Goal: Task Accomplishment & Management: Use online tool/utility

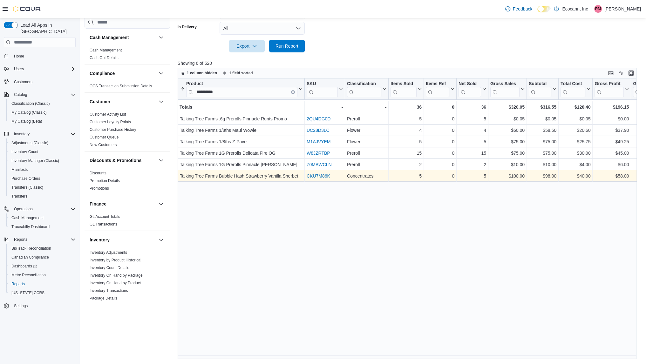
scroll to position [330, 0]
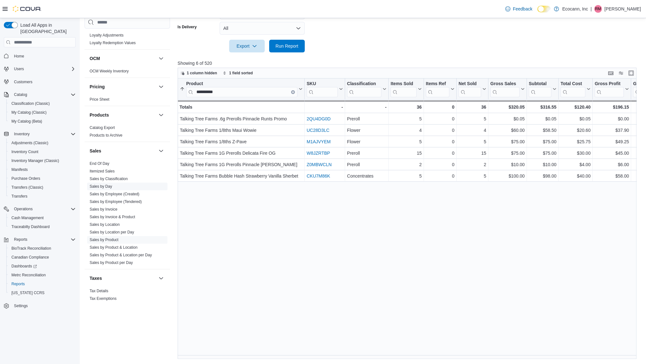
click at [106, 186] on link "Sales by Day" at bounding box center [101, 186] width 23 height 4
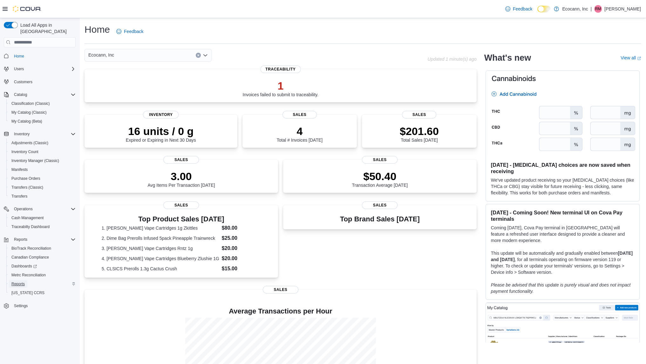
click at [18, 282] on span "Reports" at bounding box center [17, 284] width 13 height 5
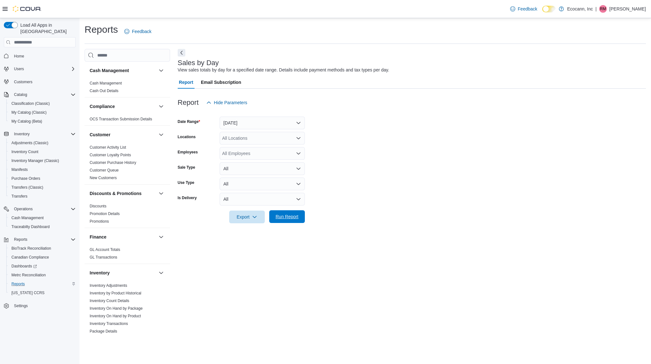
click at [286, 217] on span "Run Report" at bounding box center [287, 217] width 23 height 6
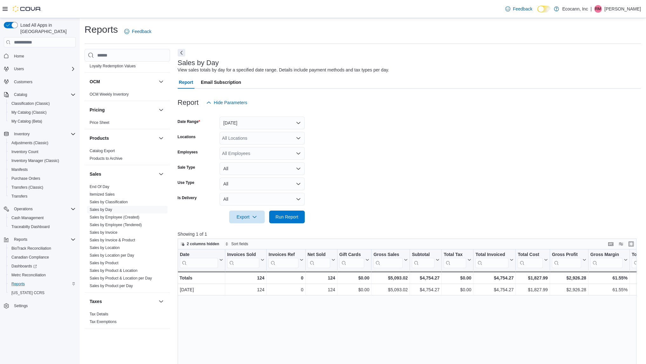
scroll to position [340, 0]
click at [112, 262] on link "Sales by Product" at bounding box center [104, 263] width 29 height 4
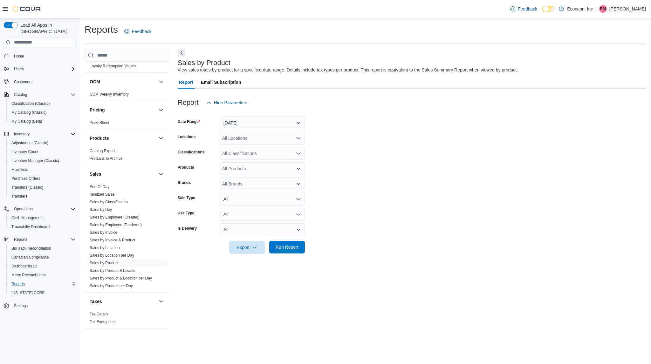
click at [281, 249] on span "Run Report" at bounding box center [287, 247] width 23 height 6
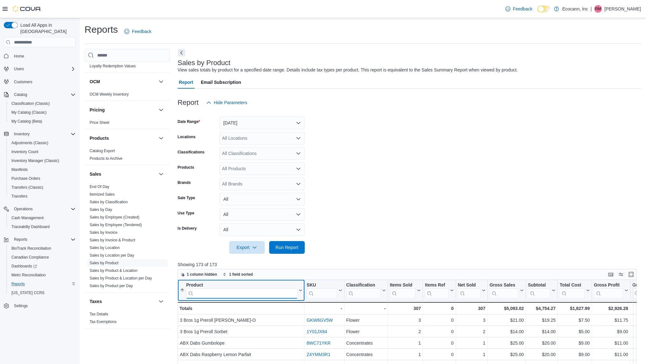
click at [246, 294] on input "search" at bounding box center [241, 294] width 111 height 10
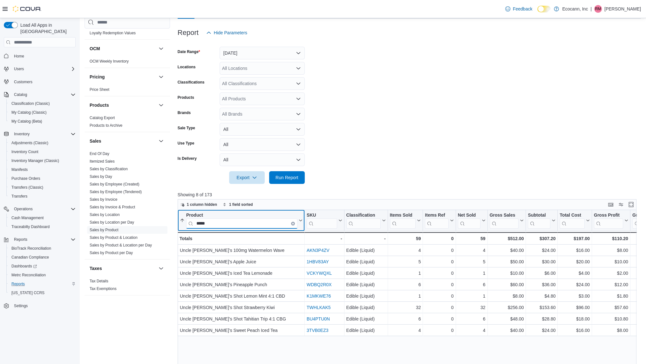
scroll to position [71, 0]
type input "*"
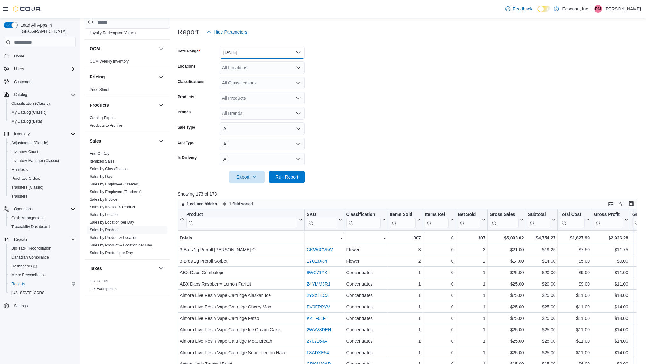
click at [258, 55] on button "Yesterday" at bounding box center [262, 52] width 85 height 13
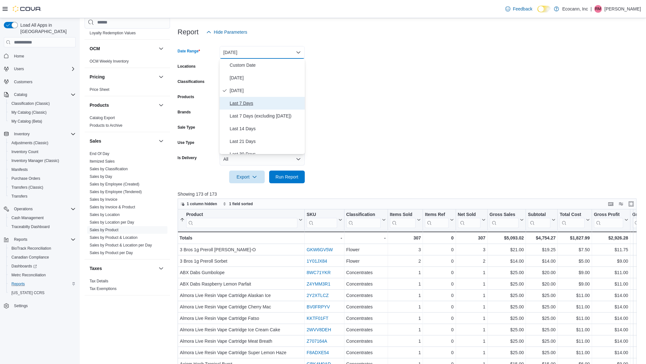
click at [254, 105] on span "Last 7 Days" at bounding box center [266, 104] width 72 height 8
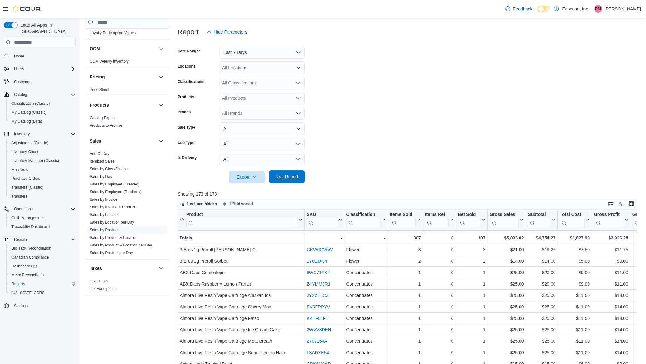
click at [276, 182] on span "Run Report" at bounding box center [287, 176] width 28 height 13
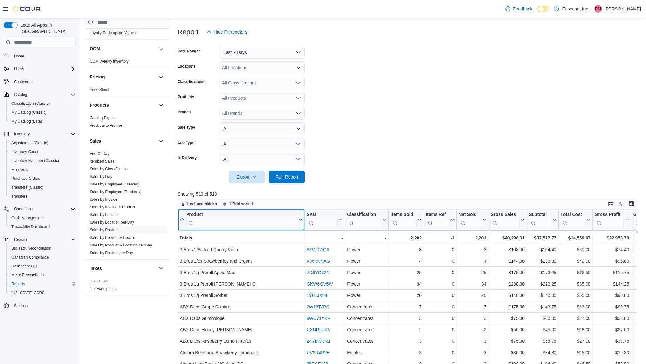
click at [204, 223] on input "search" at bounding box center [241, 223] width 111 height 10
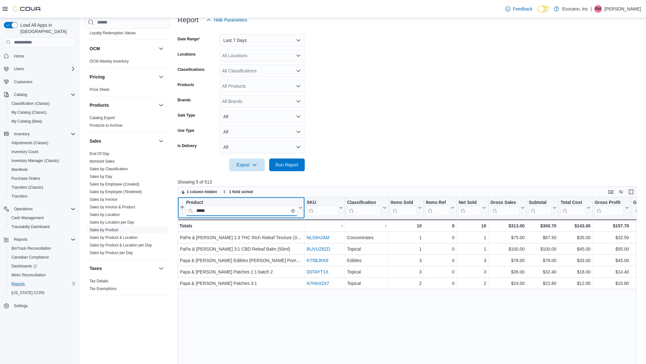
scroll to position [83, 0]
type input "****"
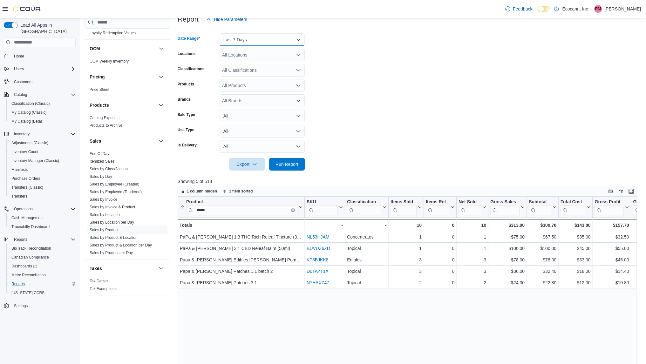
click at [271, 36] on button "Last 7 Days" at bounding box center [262, 39] width 85 height 13
click at [247, 116] on span "Last 14 Days" at bounding box center [266, 116] width 72 height 8
click at [285, 164] on span "Run Report" at bounding box center [287, 164] width 23 height 6
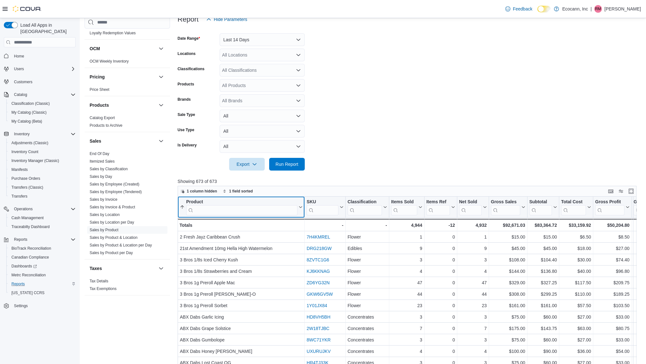
click at [221, 213] on input "search" at bounding box center [241, 210] width 111 height 10
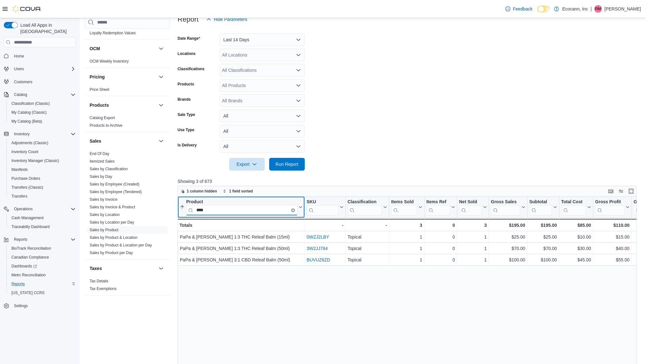
type input "****"
click at [293, 210] on icon "Clear input" at bounding box center [292, 210] width 1 height 1
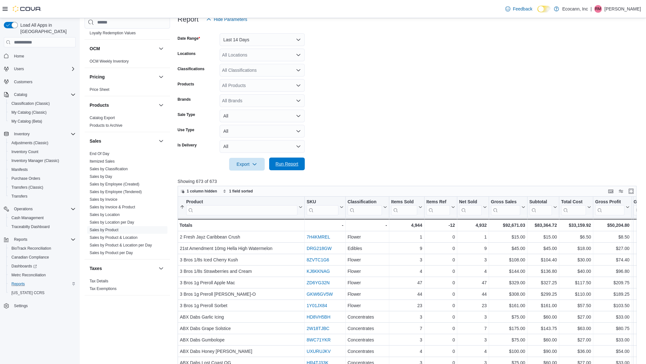
click at [293, 164] on span "Run Report" at bounding box center [287, 164] width 23 height 6
click at [472, 127] on form "Date Range Last 14 Days Locations All Locations Classifications All Classificat…" at bounding box center [410, 98] width 464 height 145
click at [466, 131] on form "Date Range Last 14 Days Locations All Locations Classifications All Classificat…" at bounding box center [410, 98] width 464 height 145
click at [274, 46] on form "Date Range Last 14 Days Locations All Locations Classifications All Classificat…" at bounding box center [410, 98] width 464 height 145
click at [271, 37] on button "Last 14 Days" at bounding box center [262, 39] width 85 height 13
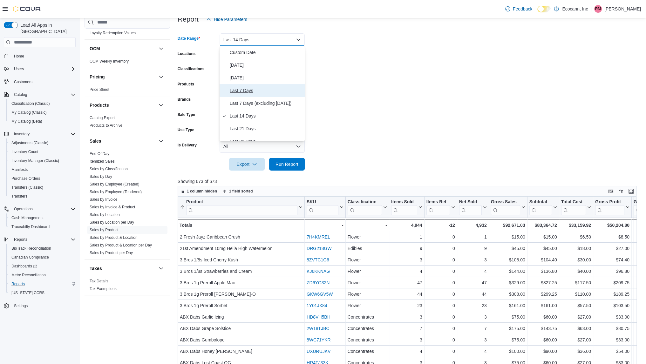
click at [244, 89] on span "Last 7 Days" at bounding box center [266, 91] width 72 height 8
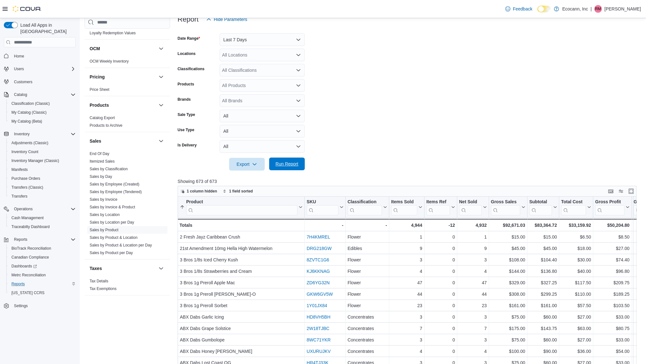
click at [294, 165] on span "Run Report" at bounding box center [287, 164] width 23 height 6
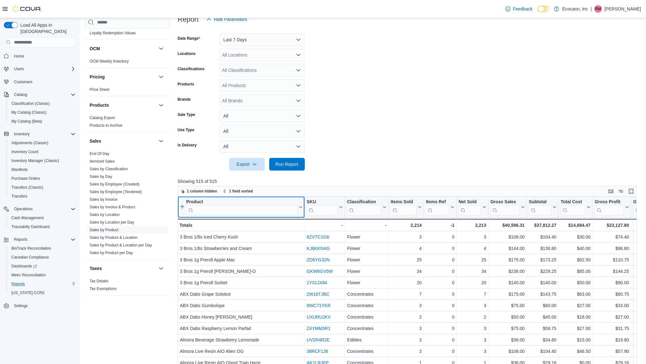
click at [210, 216] on div "Product Sorted ascending . Click to view column header actions" at bounding box center [241, 207] width 127 height 21
click at [215, 210] on input "search" at bounding box center [241, 210] width 111 height 10
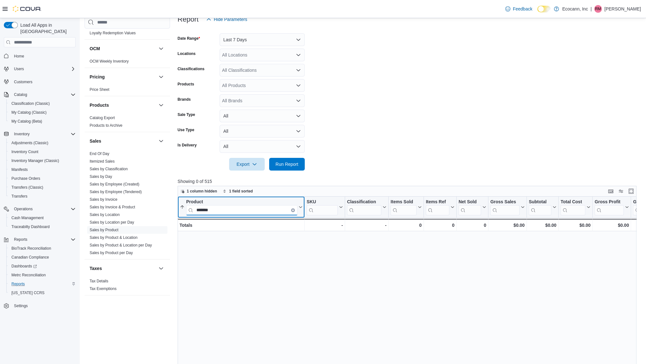
type input "******"
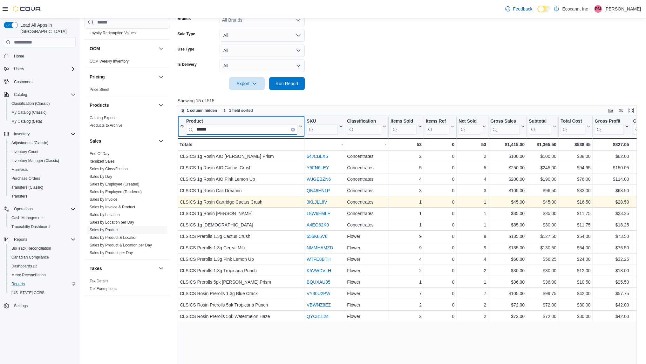
scroll to position [165, 0]
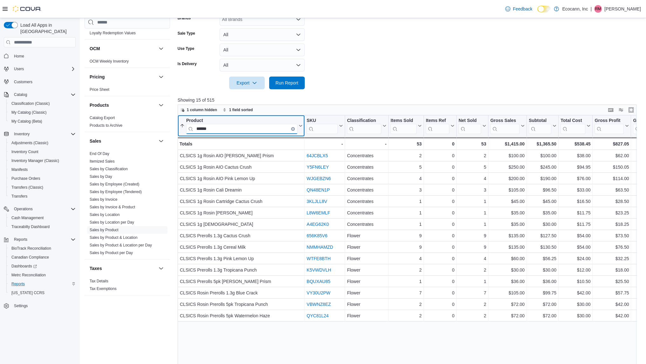
click at [292, 131] on input "******" at bounding box center [241, 129] width 111 height 10
click at [298, 129] on button "Product ******" at bounding box center [241, 126] width 123 height 16
click at [293, 128] on icon "Clear input" at bounding box center [292, 128] width 1 height 1
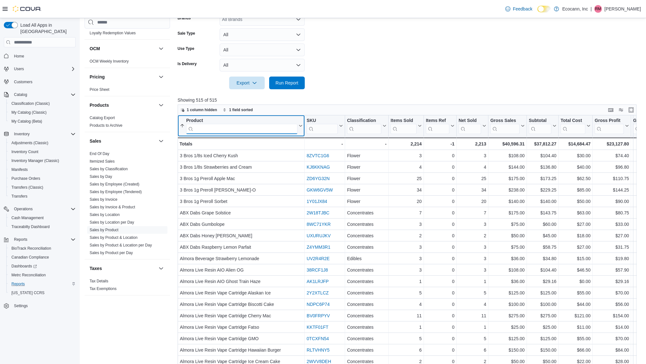
click at [265, 127] on input "search" at bounding box center [241, 129] width 111 height 10
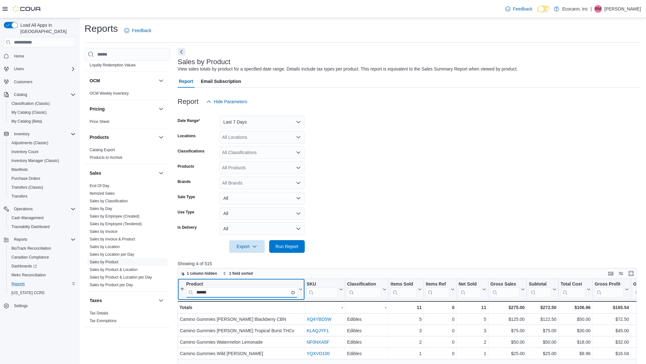
scroll to position [0, 0]
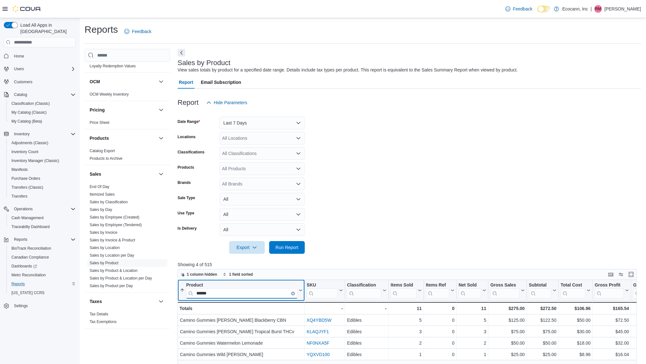
type input "******"
click at [260, 121] on button "Last 7 Days" at bounding box center [262, 123] width 85 height 13
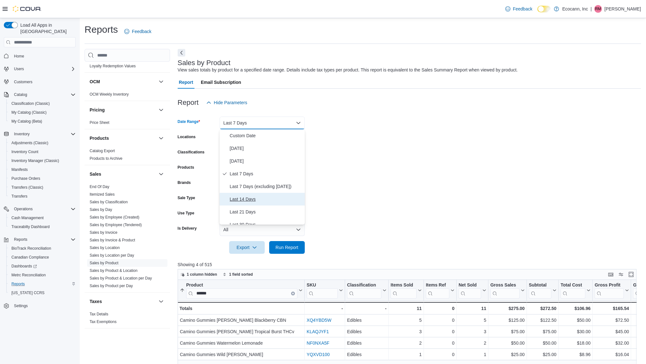
click at [244, 199] on span "Last 14 Days" at bounding box center [266, 200] width 72 height 8
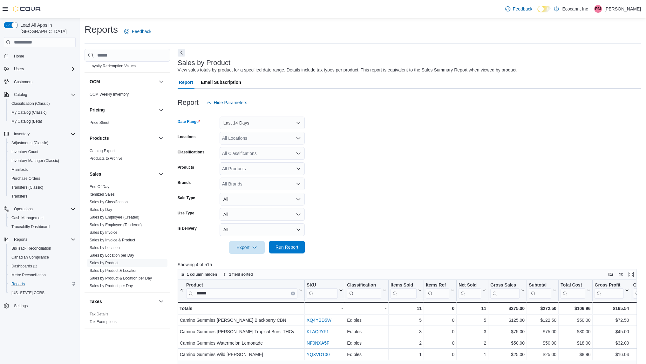
click at [281, 247] on span "Run Report" at bounding box center [287, 247] width 23 height 6
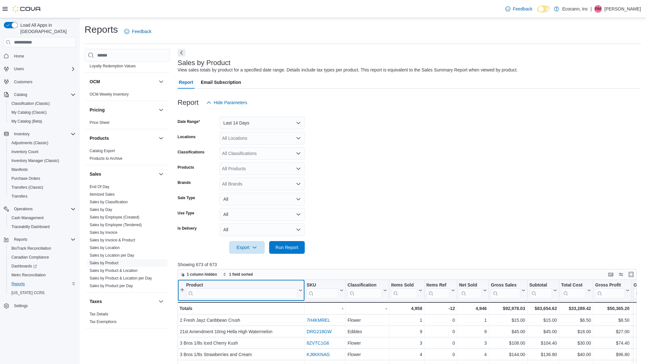
click at [237, 293] on input "search" at bounding box center [241, 294] width 111 height 10
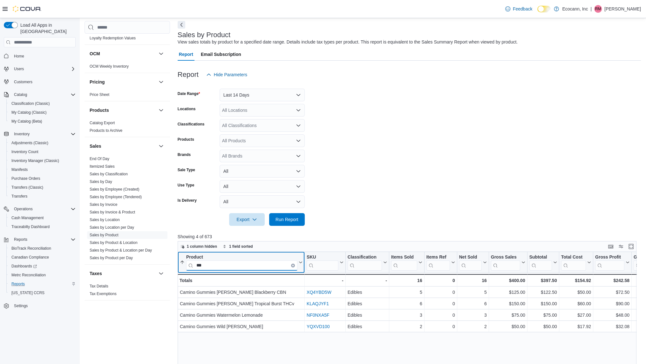
type input "***"
click at [262, 91] on button "Last 14 Days" at bounding box center [262, 95] width 85 height 13
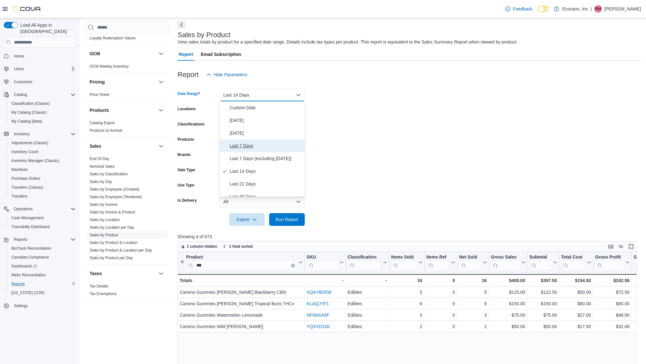
click at [245, 151] on button "Last 7 Days" at bounding box center [262, 146] width 85 height 13
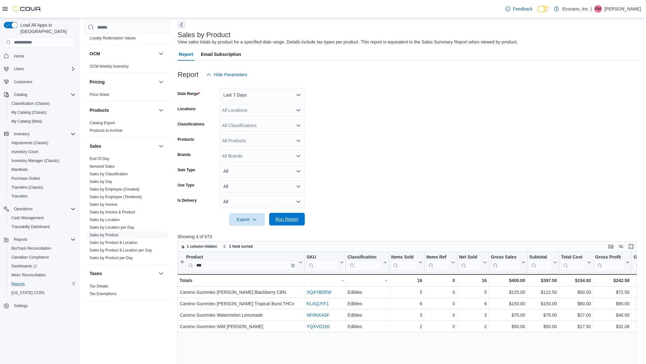
click at [290, 215] on span "Run Report" at bounding box center [287, 219] width 28 height 13
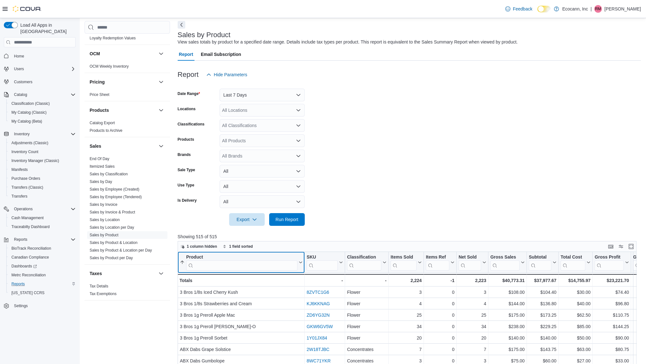
click at [241, 267] on input "search" at bounding box center [241, 266] width 111 height 10
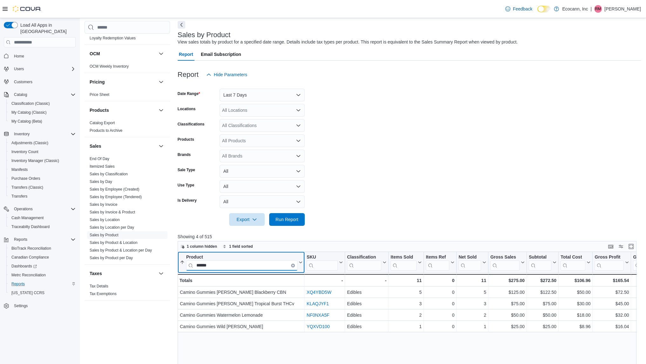
type input "******"
click at [292, 265] on icon "Clear input" at bounding box center [293, 266] width 2 height 2
click at [287, 265] on input "search" at bounding box center [241, 266] width 111 height 10
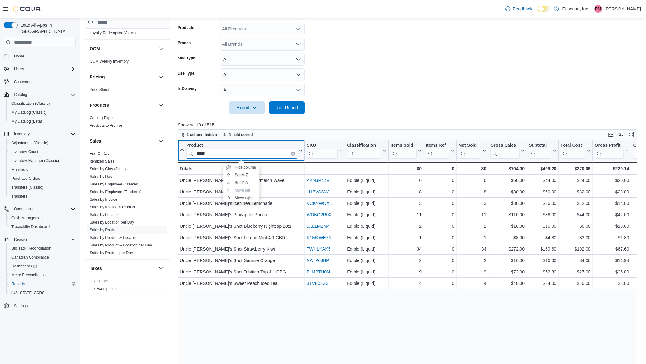
scroll to position [141, 0]
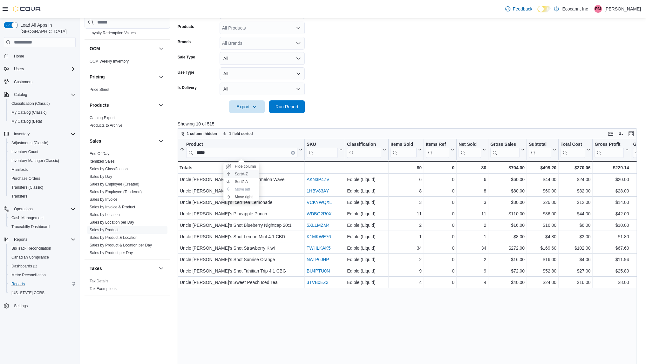
click at [252, 174] on button "Sort A-Z" at bounding box center [242, 174] width 36 height 8
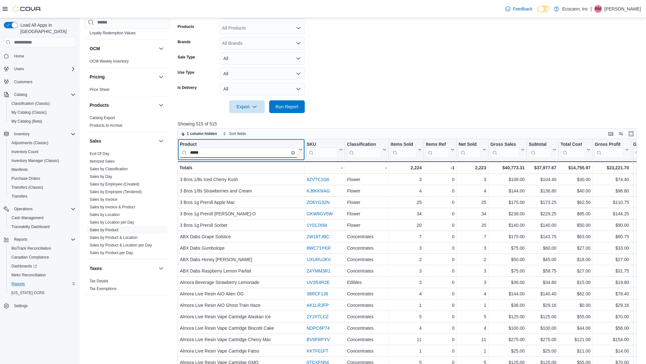
click at [236, 151] on input "*****" at bounding box center [239, 153] width 118 height 10
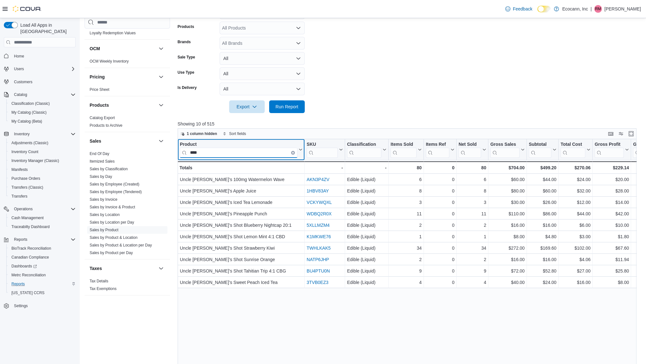
type input "****"
click at [293, 153] on icon "Clear input" at bounding box center [292, 152] width 1 height 1
click at [292, 153] on input "search" at bounding box center [239, 153] width 118 height 10
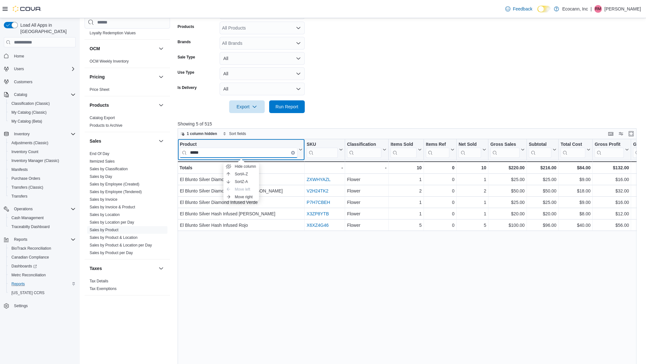
type input "*****"
click at [292, 151] on button "Clear input" at bounding box center [293, 153] width 4 height 4
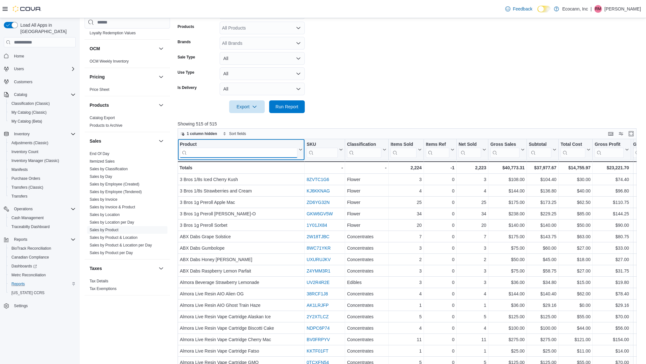
click at [250, 154] on input "search" at bounding box center [239, 153] width 118 height 10
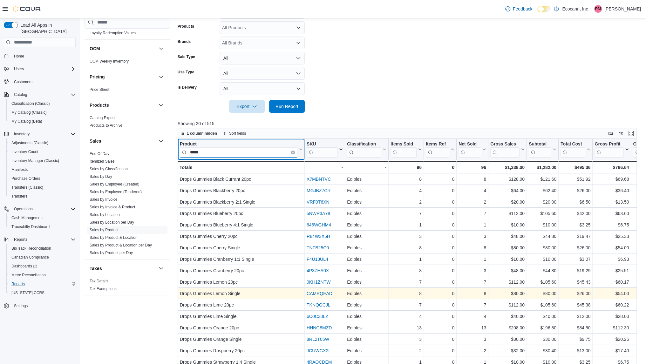
scroll to position [202, 0]
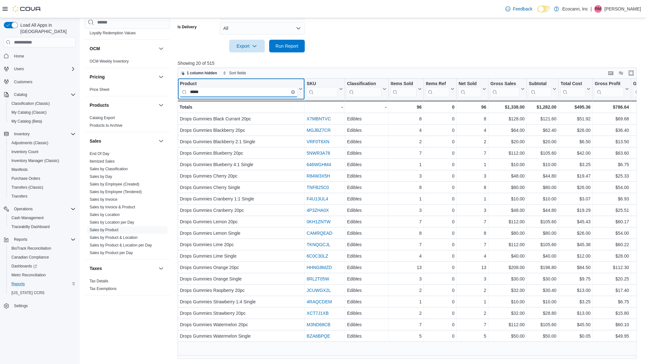
type input "*****"
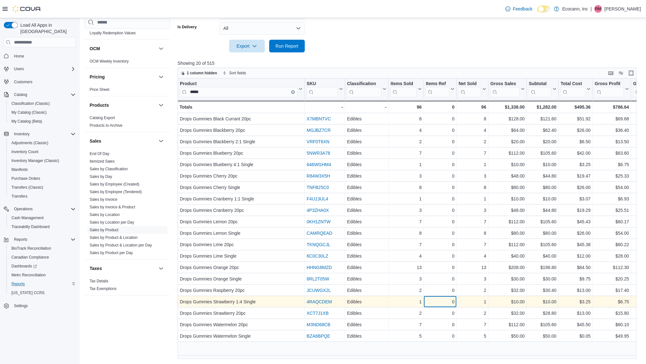
click at [430, 303] on div "0" at bounding box center [440, 302] width 29 height 8
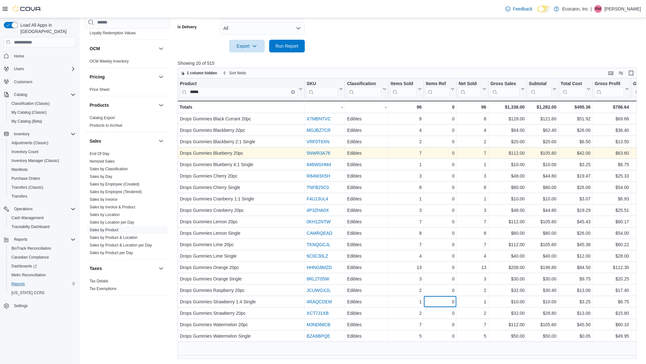
scroll to position [0, 0]
